Goal: Ask a question: Seek information or help from site administrators or community

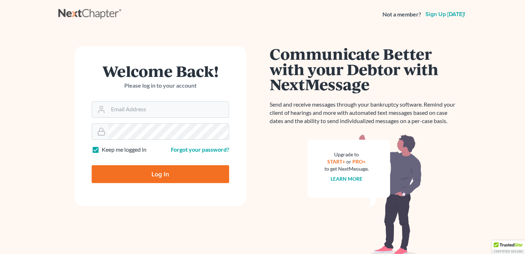
type input "[PERSON_NAME][EMAIL_ADDRESS][DOMAIN_NAME]"
click at [176, 171] on input "Log In" at bounding box center [160, 174] width 137 height 18
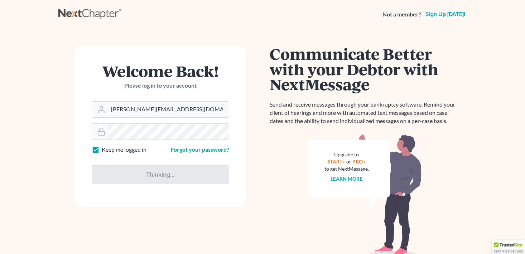
type input "Thinking..."
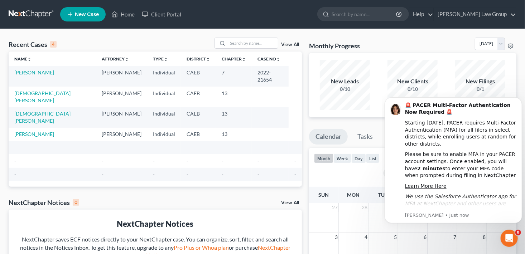
click at [509, 236] on icon "Open Intercom Messenger" at bounding box center [508, 238] width 5 height 6
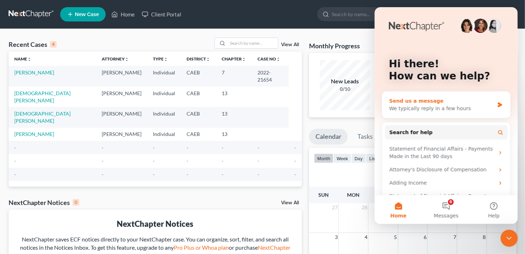
click at [414, 95] on div "Send us a message We typically reply in a few hours" at bounding box center [446, 105] width 128 height 26
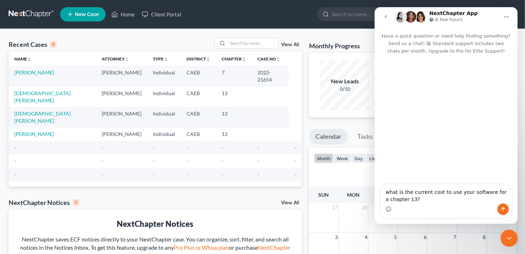
type textarea "what is the current cost to use your software for a chapter 13?"
click at [503, 211] on icon "Send a message…" at bounding box center [503, 210] width 6 height 6
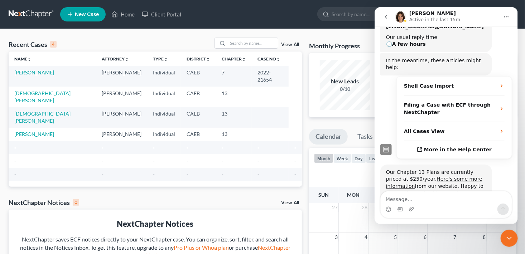
scroll to position [104, 0]
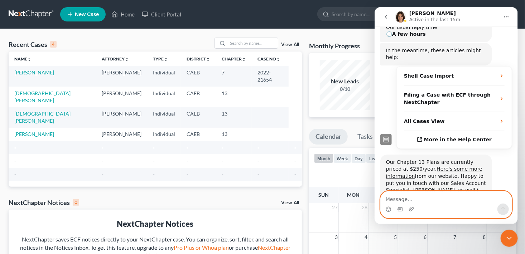
click at [431, 202] on textarea "Message…" at bounding box center [445, 197] width 131 height 12
type textarea "thanks"
click at [501, 208] on icon "Send a message…" at bounding box center [503, 209] width 4 height 5
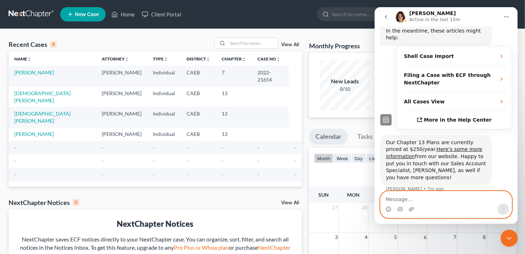
scroll to position [125, 0]
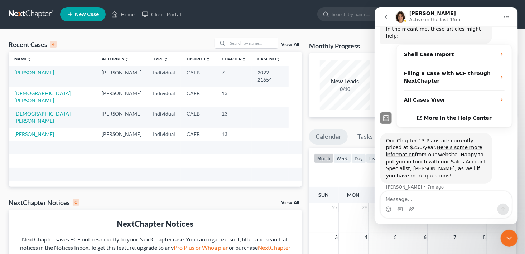
click at [417, 207] on div "Intercom messenger" at bounding box center [445, 209] width 131 height 11
click at [400, 201] on textarea "Message…" at bounding box center [445, 197] width 131 height 12
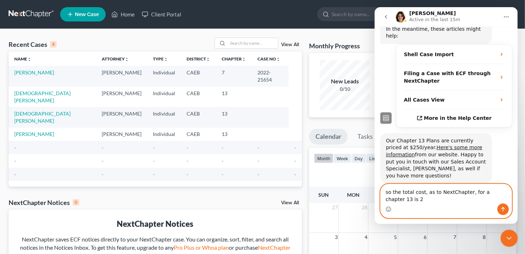
scroll to position [132, 0]
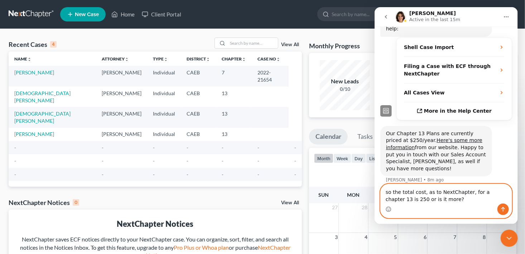
type textarea "so the total cost, as to NextChapter, for a chapter 13 is 250 or is it more?"
click at [501, 208] on icon "Send a message…" at bounding box center [503, 210] width 6 height 6
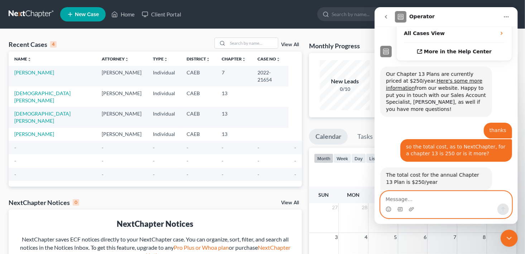
scroll to position [193, 0]
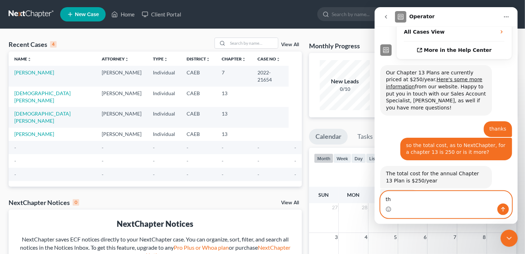
type textarea "t"
type textarea "and what is the cost per chapter 7?"
click at [504, 210] on icon "Send a message…" at bounding box center [503, 210] width 6 height 6
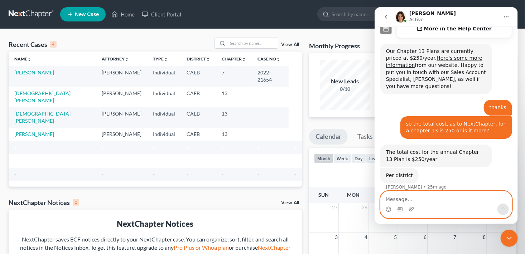
scroll to position [242, 0]
